Goal: Communication & Community: Answer question/provide support

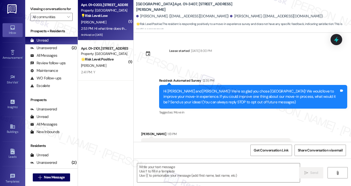
scroll to position [20, 0]
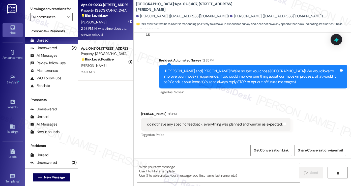
click at [117, 32] on div "Archived on [DATE]" at bounding box center [105, 35] width 48 height 6
type textarea "Fetching suggested responses. Please feel free to read through the conversation…"
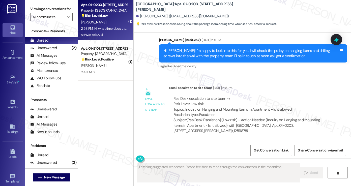
scroll to position [8570, 0]
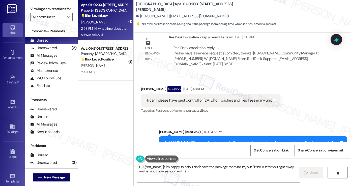
type textarea "Hi {{first_name}}! I'm happy to help. I don't have the package room hours, but …"
click at [232, 175] on textarea "Hi {{first_name}}! I'm happy to help. I don't have the package room hours, but …" at bounding box center [218, 173] width 163 height 19
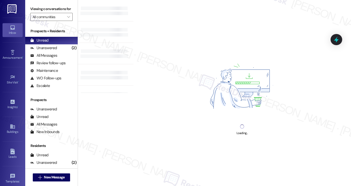
click at [46, 13] on label "Viewing conversations for" at bounding box center [51, 9] width 42 height 8
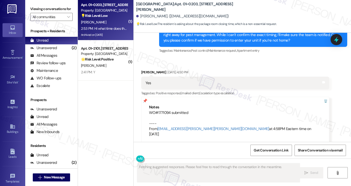
scroll to position [8570, 0]
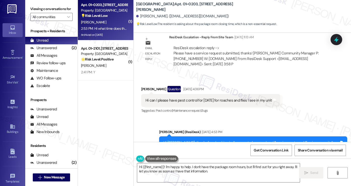
drag, startPoint x: 39, startPoint y: 7, endPoint x: 45, endPoint y: 10, distance: 6.6
click at [39, 7] on label "Viewing conversations for" at bounding box center [51, 9] width 42 height 8
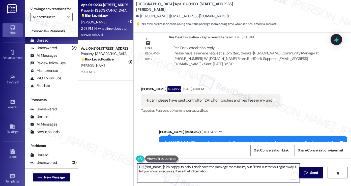
drag, startPoint x: 217, startPoint y: 171, endPoint x: 185, endPoint y: 151, distance: 37.2
click at [199, 170] on textarea "Hi {{first_name}}! I'm happy to help. I don't have the package room hours, but …" at bounding box center [218, 173] width 163 height 19
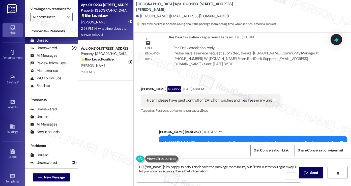
copy div "Hi what time does the package room close on Fridays Tags and notes"
click at [197, 140] on div "Hi [PERSON_NAME], thanks for checking in. I’m sorry to hear you’re still seeing…" at bounding box center [252, 151] width 176 height 22
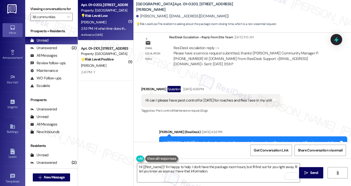
click at [197, 140] on div "Hi [PERSON_NAME], thanks for checking in. I’m sorry to hear you’re still seeing…" at bounding box center [252, 151] width 176 height 22
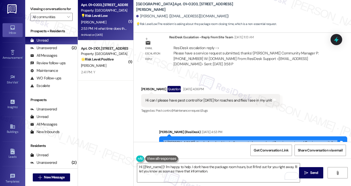
click at [197, 140] on div "Hi [PERSON_NAME], thanks for checking in. I’m sorry to hear you’re still seeing…" at bounding box center [252, 151] width 176 height 22
click at [225, 140] on div "Hi [PERSON_NAME], thanks for checking in. I’m sorry to hear you’re still seeing…" at bounding box center [252, 151] width 176 height 22
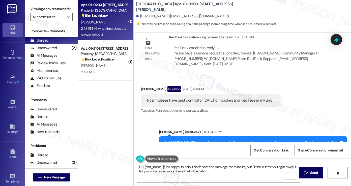
click at [225, 140] on div "Hi [PERSON_NAME], thanks for checking in. I’m sorry to hear you’re still seeing…" at bounding box center [252, 151] width 176 height 22
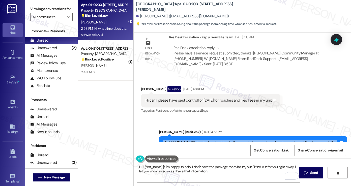
click at [225, 140] on div "Hi [PERSON_NAME], thanks for checking in. I’m sorry to hear you’re still seeing…" at bounding box center [252, 151] width 176 height 22
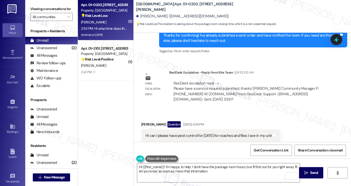
scroll to position [8570, 0]
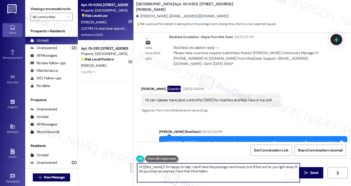
drag, startPoint x: 210, startPoint y: 175, endPoint x: 190, endPoint y: 165, distance: 22.5
click at [190, 165] on textarea "Hi {{first_name}}! I'm happy to help. I don't have the package room hours, but …" at bounding box center [218, 173] width 163 height 19
click at [224, 170] on textarea "Hi {{first_name}}! I'm happy to help. Let me confirm with the team, and I'll ge…" at bounding box center [218, 173] width 163 height 19
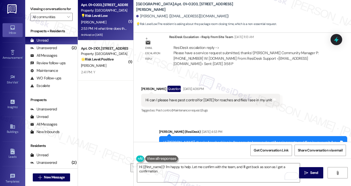
click at [44, 12] on label "Viewing conversations for" at bounding box center [51, 9] width 42 height 8
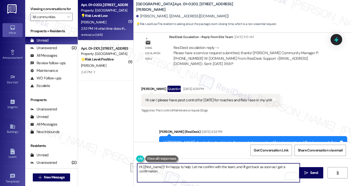
drag, startPoint x: 168, startPoint y: 173, endPoint x: 190, endPoint y: 166, distance: 23.7
click at [190, 166] on textarea "Hi {{first_name}}! I'm happy to help. Let me confirm with the team, and I'll ge…" at bounding box center [218, 173] width 163 height 19
paste textarea "The room is open a 9am, they just have to knock if they truly need something [D…"
click at [217, 167] on textarea "Hi {{first_name}}! I'm happy to help. The room is open a 9 am, they just have t…" at bounding box center [218, 173] width 163 height 19
click at [228, 167] on textarea "Hi {{first_name}}! I'm happy to help. The room is open 9 am, they just have to …" at bounding box center [218, 173] width 163 height 19
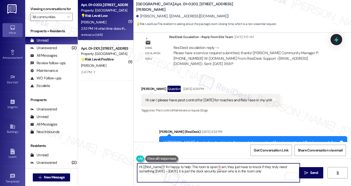
click at [228, 167] on textarea "Hi {{first_name}}! I'm happy to help. The room is open 9 am, they just have to …" at bounding box center [218, 173] width 163 height 19
click at [266, 167] on textarea "Hi {{first_name}}! I'm happy to help. The room is open 9 am, you just have to k…" at bounding box center [218, 173] width 163 height 19
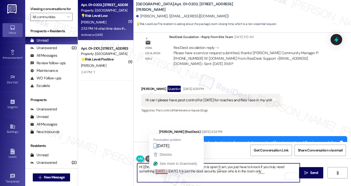
type textarea "Hi {{first_name}}! I'm happy to help. The room is open 9 am, you just have to k…"
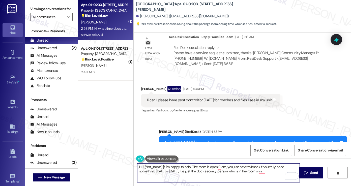
click at [180, 171] on textarea "Hi {{first_name}}! I'm happy to help. The room is open 9 am, you just have to k…" at bounding box center [218, 173] width 163 height 19
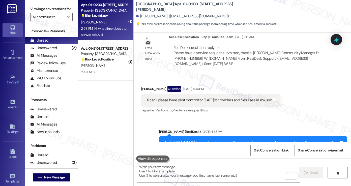
click at [37, 8] on label "Viewing conversations for" at bounding box center [51, 9] width 42 height 8
click at [188, 169] on textarea "To enrich screen reader interactions, please activate Accessibility in Grammarl…" at bounding box center [218, 173] width 163 height 19
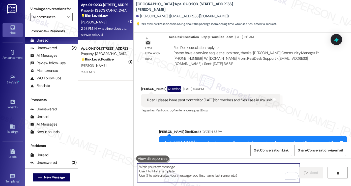
paste textarea "Happy to help. The room is open starting at 9 AM, [DATE] through [DATE]. If you…"
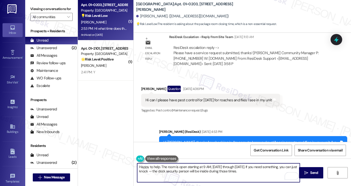
drag, startPoint x: 151, startPoint y: 165, endPoint x: 130, endPoint y: 161, distance: 21.9
click at [130, 161] on div "( 1 ) Apt. 01~0203, [GEOGRAPHIC_DATA][PERSON_NAME] Property: [GEOGRAPHIC_DATA] …" at bounding box center [214, 93] width 273 height 186
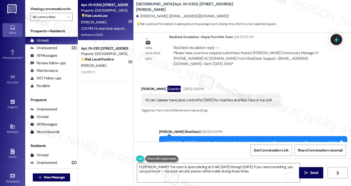
copy div "[PERSON_NAME]"
click at [147, 167] on textarea "Hi [PERSON_NAME]! The room is open starting at 9 AM, [DATE] through [DATE]. If …" at bounding box center [218, 173] width 163 height 19
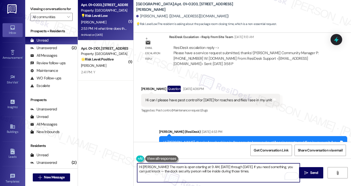
click at [147, 167] on textarea "Hi [PERSON_NAME]! The room is open starting at 9 AM, [DATE] through [DATE]. If …" at bounding box center [218, 173] width 163 height 19
paste textarea "To enrich screen reader interactions, please activate Accessibility in Grammarl…"
click at [146, 170] on textarea "Hi [PERSON_NAME]! The room is open starting at 9 AM, [DATE] through [DATE]. If …" at bounding box center [218, 173] width 163 height 19
click at [262, 174] on textarea "Hi [PERSON_NAME]! The room is open starting at 9 AM, [DATE] through [DATE]. If …" at bounding box center [218, 173] width 163 height 19
type textarea "Hi [PERSON_NAME]! The room is open starting at 9 AM, [DATE] through [DATE]. If …"
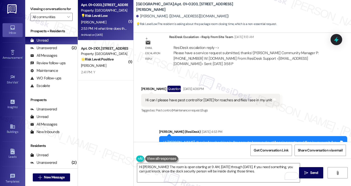
click at [44, 9] on label "Viewing conversations for" at bounding box center [51, 9] width 42 height 8
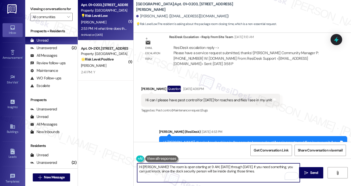
click at [249, 171] on textarea "Hi [PERSON_NAME]! The room is open starting at 9 AM, [DATE] through [DATE]. If …" at bounding box center [218, 173] width 163 height 19
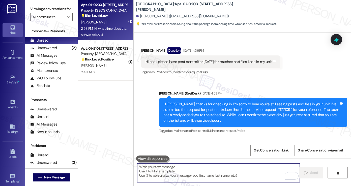
scroll to position [8611, 0]
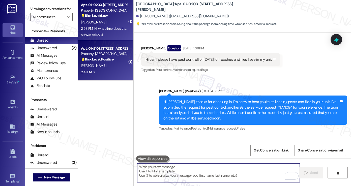
click at [110, 59] on strong "🌟 Risk Level: Positive" at bounding box center [97, 59] width 33 height 5
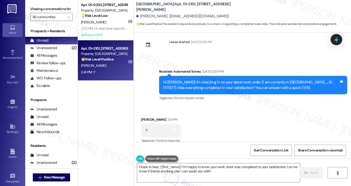
scroll to position [3369, 0]
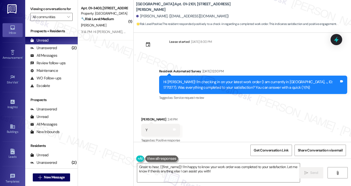
click at [36, 7] on label "Viewing conversations for" at bounding box center [51, 9] width 42 height 8
click at [208, 170] on textarea "Great to hear, {{first_name}}! I'm happy to know your work order was completed …" at bounding box center [218, 173] width 163 height 19
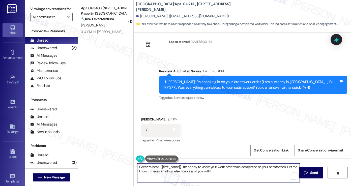
paste textarea "Hi {{first_name}}! I'm glad to hear that the latest work order was completed to…"
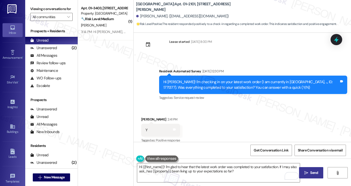
click at [309, 171] on span " Send" at bounding box center [312, 172] width 16 height 5
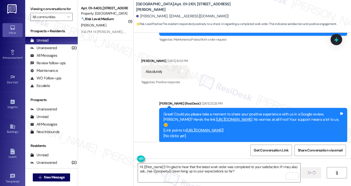
type textarea "Fetching suggested responses. Please feel free to read through the conversation…"
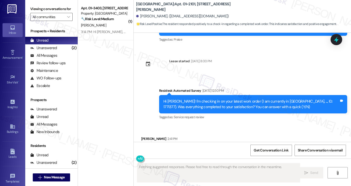
scroll to position [3410, 0]
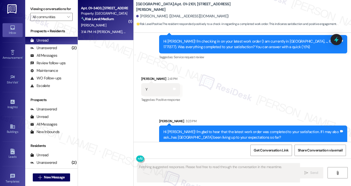
click at [109, 15] on div "Property: [GEOGRAPHIC_DATA]" at bounding box center [104, 13] width 47 height 5
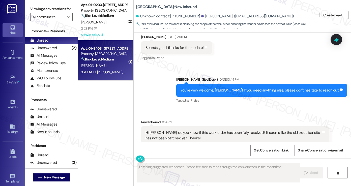
scroll to position [374, 0]
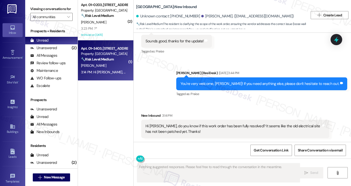
click at [187, 122] on div "Hi [PERSON_NAME], do you know if this work order has been fully resolved? It se…" at bounding box center [235, 129] width 188 height 18
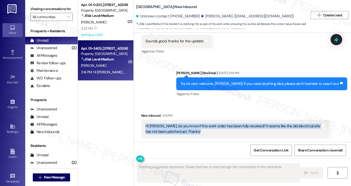
click at [187, 122] on div "Hi [PERSON_NAME], do you know if this work order has been fully resolved? It se…" at bounding box center [235, 129] width 188 height 18
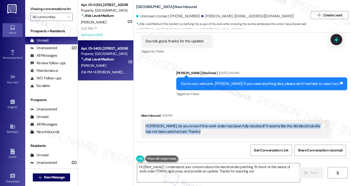
type textarea "Hi {{first_name}}, I understand your concern about the electrical site patching…"
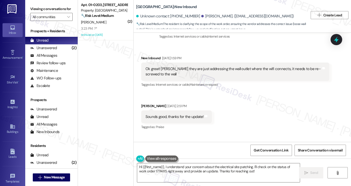
scroll to position [273, 0]
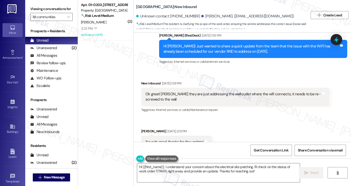
click at [208, 91] on div "Ok great! [PERSON_NAME] they are just addressing the wall outlet where the wifi…" at bounding box center [235, 97] width 188 height 18
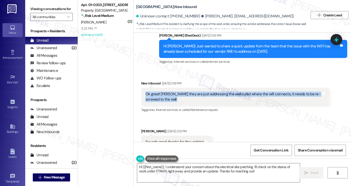
click at [208, 91] on div "Ok great! [PERSON_NAME] they are just addressing the wall outlet where the wifi…" at bounding box center [235, 97] width 188 height 18
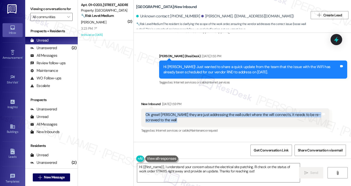
scroll to position [223, 0]
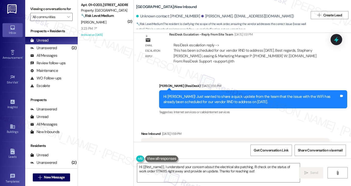
click at [206, 90] on div "[PERSON_NAME] (ResiDesk) [DATE] 1:55 PM" at bounding box center [253, 86] width 188 height 7
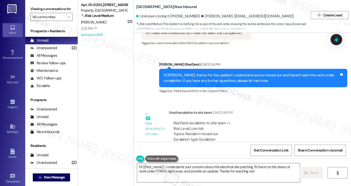
scroll to position [46, 0]
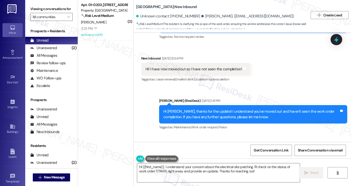
click at [189, 70] on div "Hi! I have now moved out so I have not seen the completion!" at bounding box center [194, 69] width 97 height 5
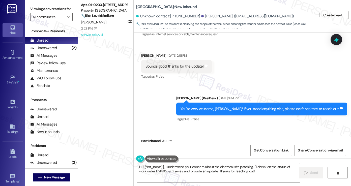
scroll to position [374, 0]
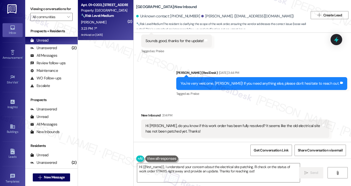
click at [105, 26] on div "3:23 PM: ?* 3:23 PM: ?*" at bounding box center [105, 28] width 48 height 6
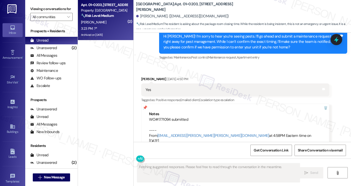
scroll to position [8690, 0]
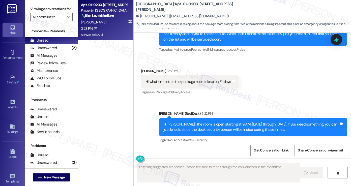
click at [174, 171] on div "What time does it close!" at bounding box center [165, 173] width 39 height 5
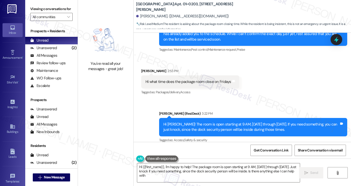
type textarea "Hi {{first_name}}, I'm happy to help! The package room is open starting at 9 AM…"
click at [44, 8] on label "Viewing conversations for" at bounding box center [51, 9] width 42 height 8
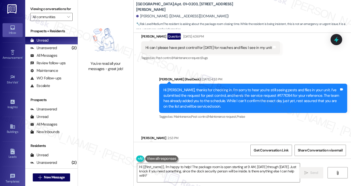
scroll to position [8614, 0]
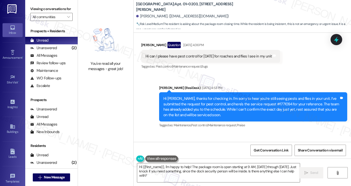
drag, startPoint x: 183, startPoint y: 75, endPoint x: 199, endPoint y: 78, distance: 16.3
click at [199, 151] on div "Hi what time does the package room close on Fridays Tags and notes" at bounding box center [190, 157] width 98 height 13
click at [199, 155] on div "Hi what time does the package room close on Fridays" at bounding box center [189, 157] width 86 height 5
click at [39, 9] on label "Viewing conversations for" at bounding box center [51, 9] width 42 height 8
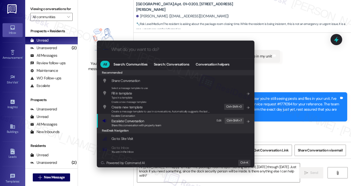
click at [165, 121] on div "Escalate Conversation Escalate Conversation Share this conversation with proper…" at bounding box center [176, 121] width 148 height 14
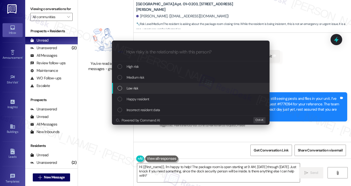
click at [144, 86] on div "Low risk" at bounding box center [192, 89] width 148 height 6
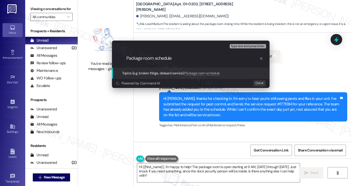
type input "Package room schedule"
click at [323, 98] on div "Escalate Conversation Low risk Topics (e.g. broken fridge, delayed service) Any…" at bounding box center [175, 93] width 351 height 186
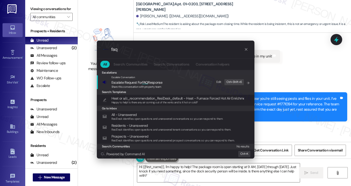
type input "faq"
click at [172, 78] on div "Escalate Conversation Escalate Request For FAQ Response Share this conversation…" at bounding box center [176, 82] width 148 height 14
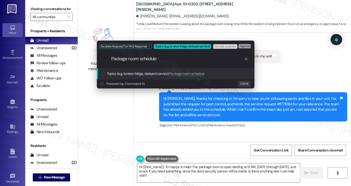
type input "Package room schedule"
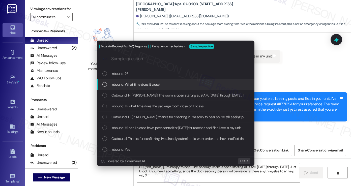
click at [151, 86] on span "Inbound: What time does it close!" at bounding box center [136, 85] width 49 height 6
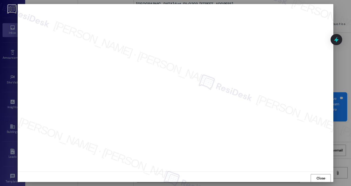
scroll to position [0, 0]
click at [308, 177] on div "Close" at bounding box center [176, 178] width 316 height 13
click at [314, 177] on button "Close" at bounding box center [321, 178] width 20 height 8
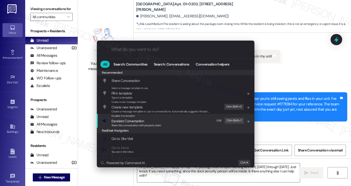
click at [159, 122] on span "Escalate Conversation" at bounding box center [137, 121] width 50 height 6
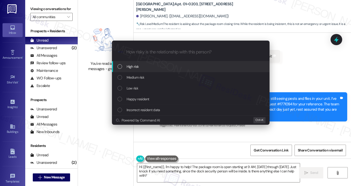
click at [325, 82] on div "Escalate Conversation How risky is the relationship with this person? Topics (e…" at bounding box center [175, 93] width 351 height 186
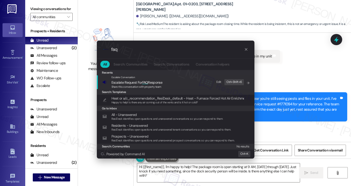
type input "faq"
click at [153, 79] on div "Escalate Conversation" at bounding box center [137, 77] width 51 height 4
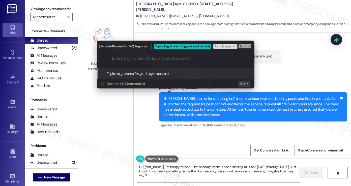
paste input "Package room schedule"
type input "Package room schedule"
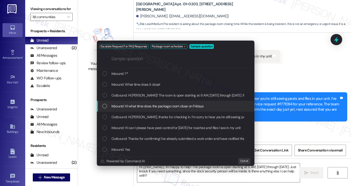
click at [161, 106] on span "Inbound: Hi what time does the package room close on Fridays" at bounding box center [158, 106] width 92 height 6
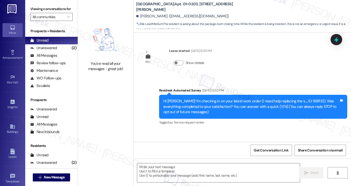
type textarea "Fetching suggested responses. Please feel free to read through the conversation…"
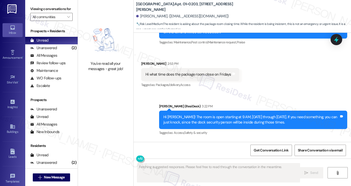
scroll to position [8697, 0]
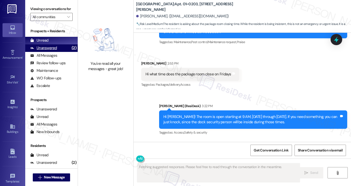
click at [54, 51] on div "Unanswered" at bounding box center [43, 47] width 27 height 5
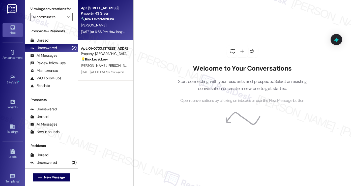
click at [112, 32] on div "[DATE] at 6:56 PM: How long will an update take? [DATE] at 6:56 PM: How long wi…" at bounding box center [116, 32] width 71 height 5
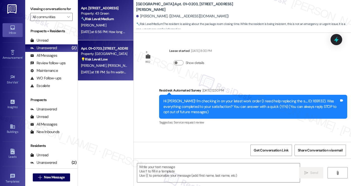
type textarea "Fetching suggested responses. Please feel free to read through the conversation…"
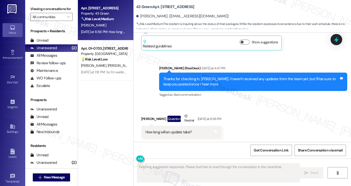
scroll to position [1208, 0]
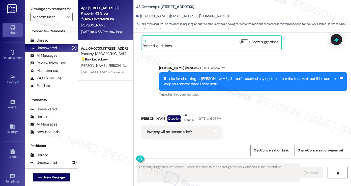
click at [218, 80] on div "Thanks for checking in, [PERSON_NAME]. I haven't received any updates from the …" at bounding box center [252, 81] width 176 height 11
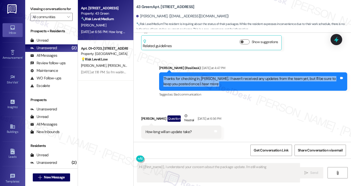
click at [218, 80] on div "Thanks for checking in, [PERSON_NAME]. I haven't received any updates from the …" at bounding box center [252, 81] width 176 height 11
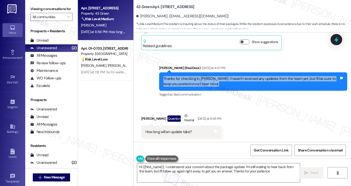
type textarea "Hi {{first_name}}, I understand your concern about the package update. I'm stil…"
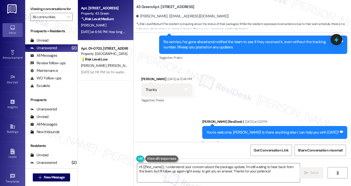
scroll to position [905, 0]
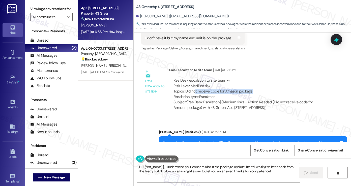
drag, startPoint x: 192, startPoint y: 91, endPoint x: 256, endPoint y: 91, distance: 63.4
click at [256, 91] on div "ResiDesk escalation to site team -> Risk Level: Medium risk Topics: Did not rec…" at bounding box center [250, 89] width 152 height 22
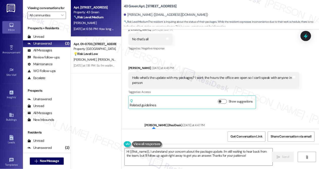
scroll to position [1183, 0]
